Goal: Transaction & Acquisition: Subscribe to service/newsletter

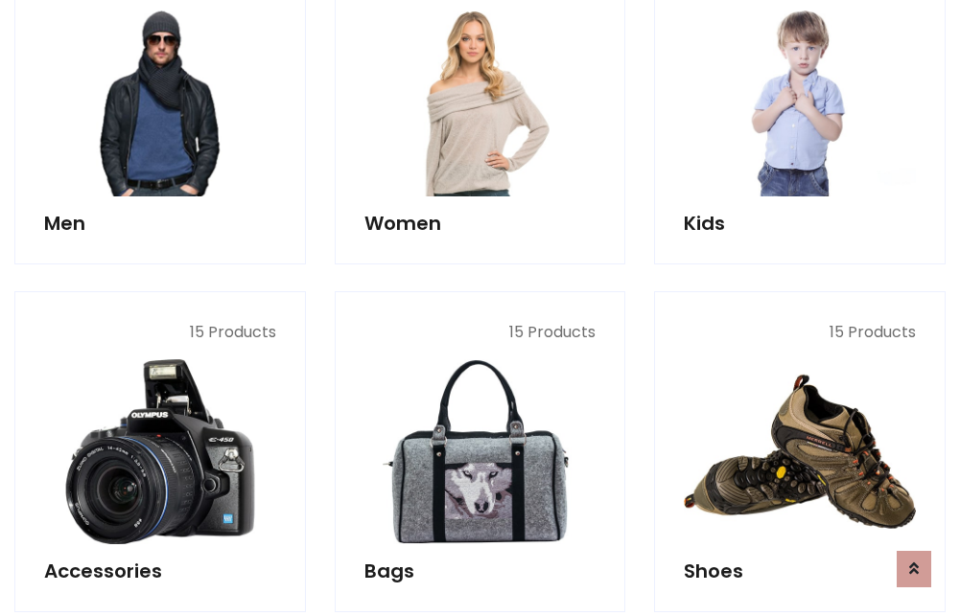
scroll to position [1391, 0]
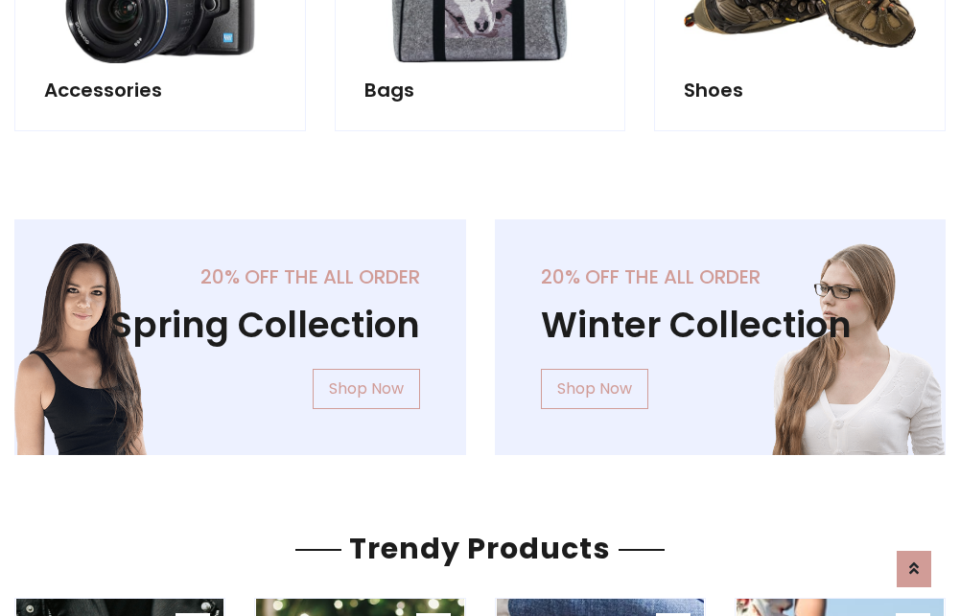
click at [480, 330] on div "20% off the all order Winter Collection Shop Now" at bounding box center [720, 353] width 480 height 266
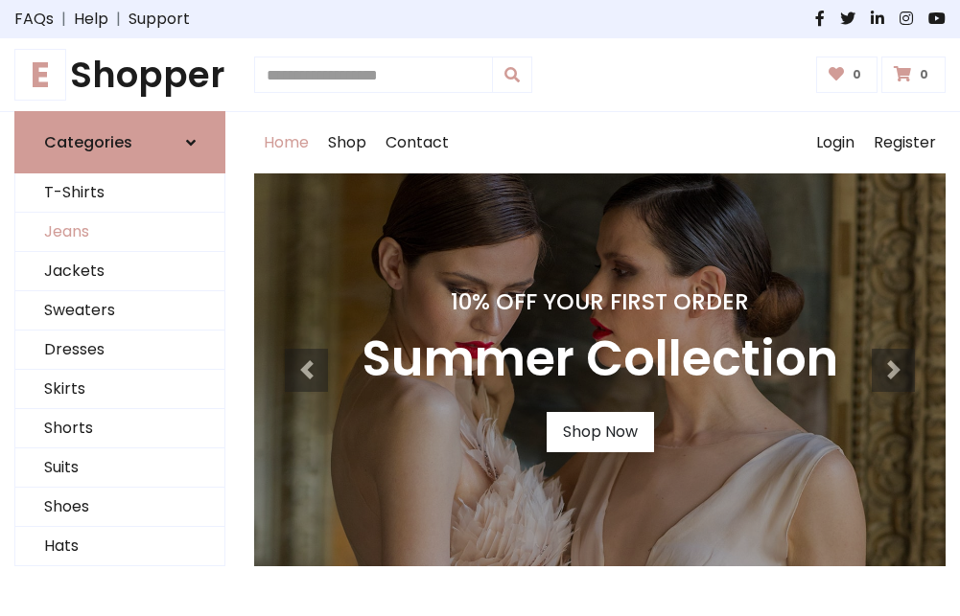
click at [120, 233] on link "Jeans" at bounding box center [119, 232] width 209 height 39
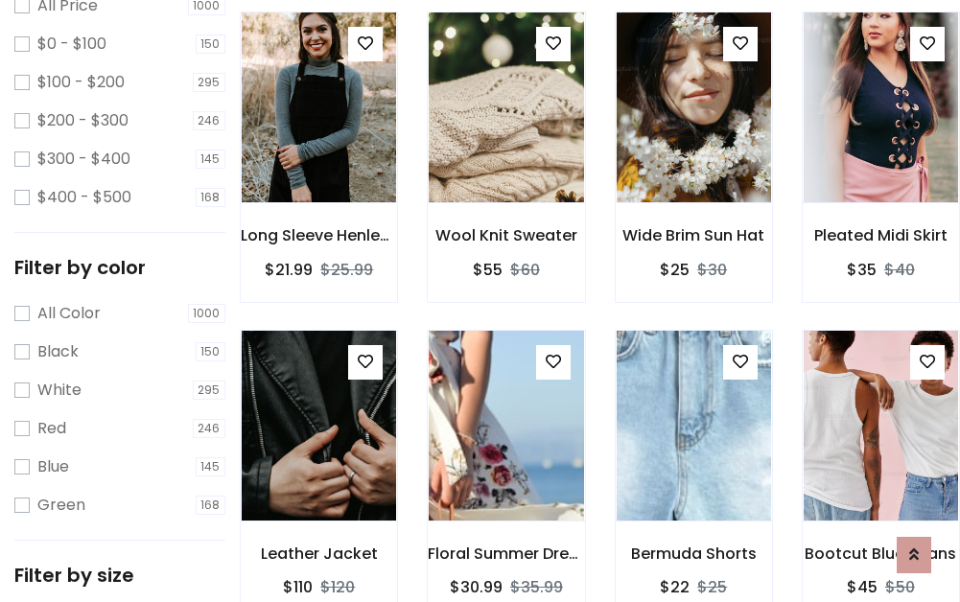
scroll to position [563, 0]
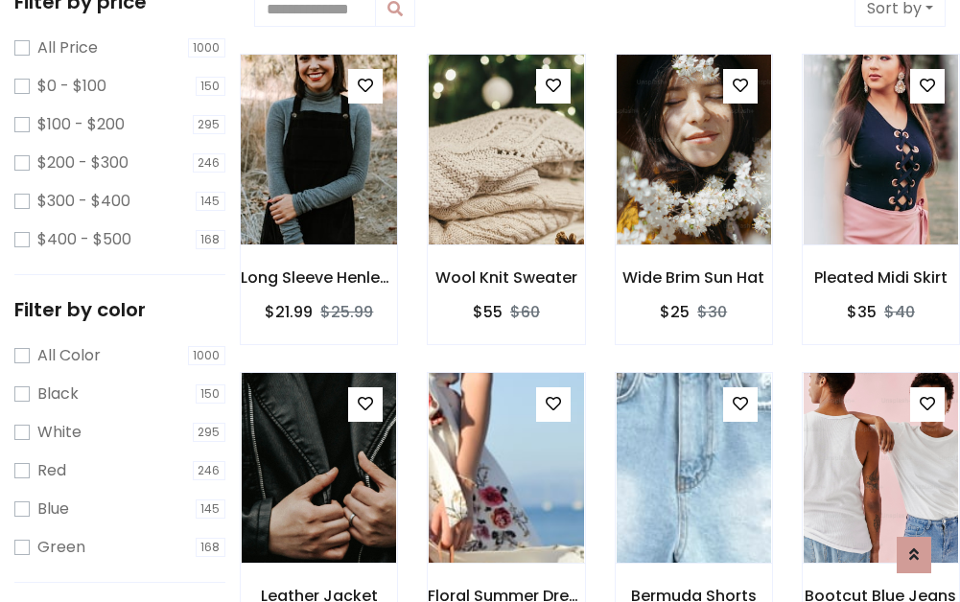
click at [318, 150] on img at bounding box center [318, 149] width 185 height 460
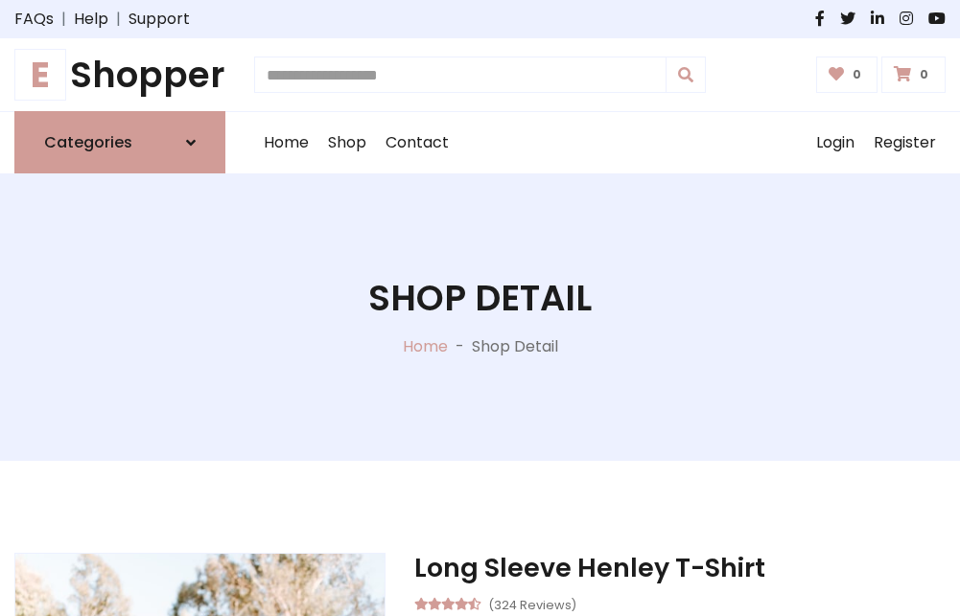
scroll to position [206, 0]
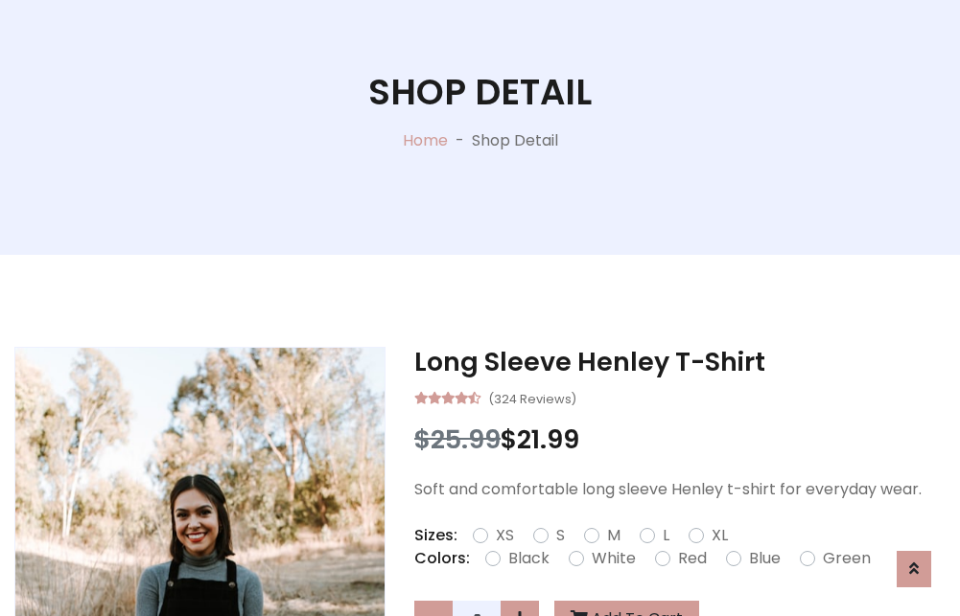
click at [689, 559] on label "Red" at bounding box center [692, 558] width 29 height 23
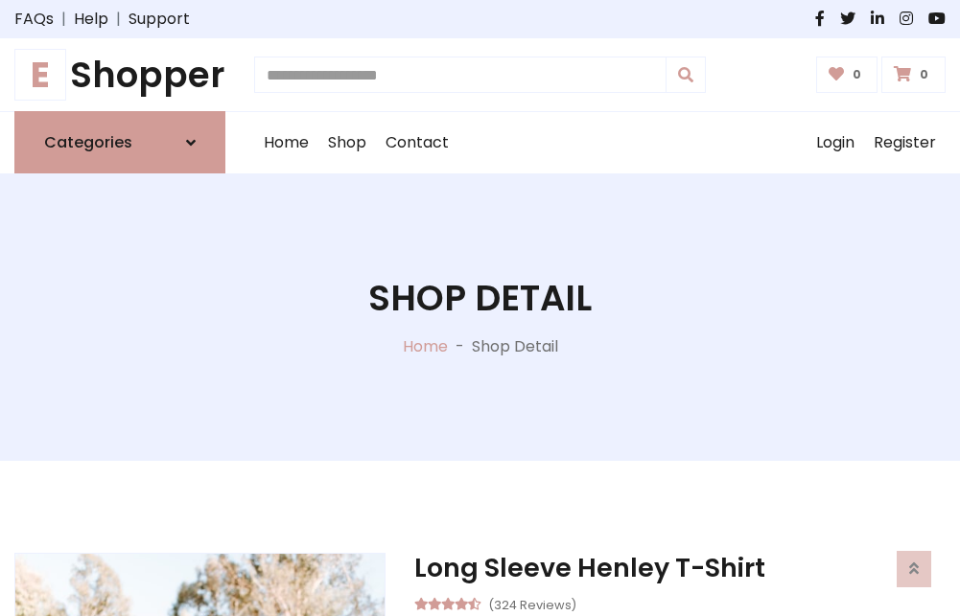
scroll to position [206, 0]
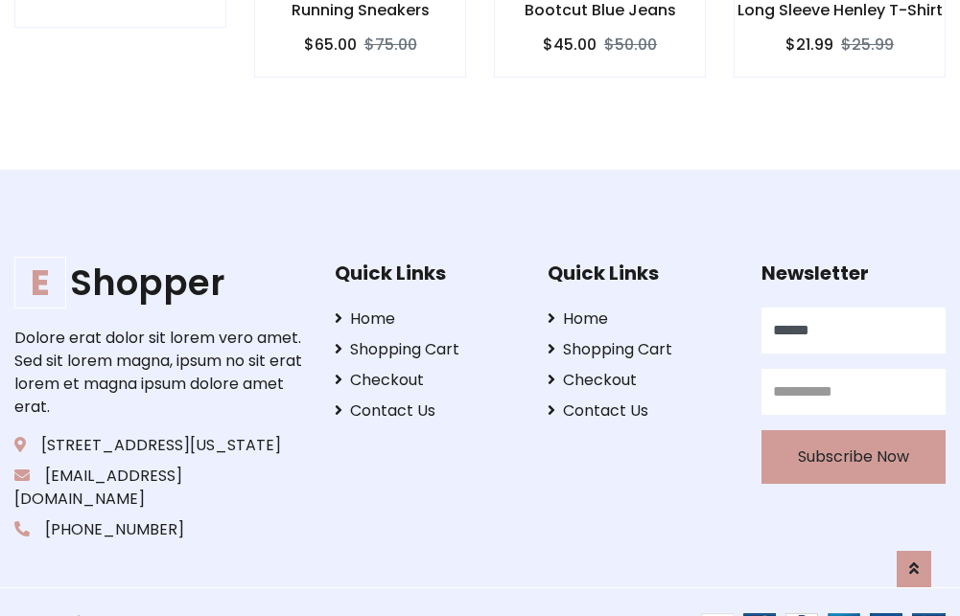
type input "******"
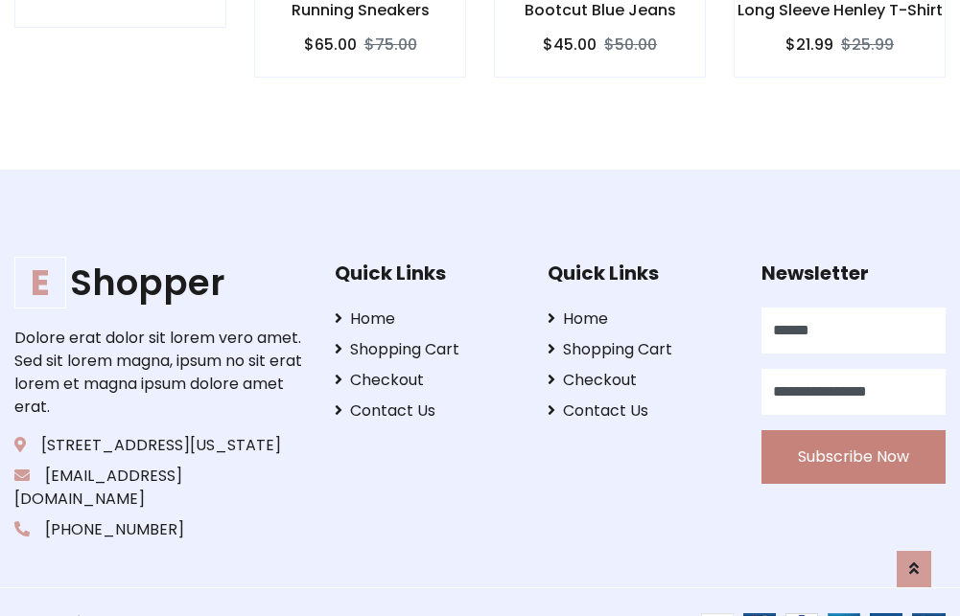
type input "**********"
click at [852, 434] on button "Subscribe Now" at bounding box center [853, 457] width 184 height 54
